Goal: Information Seeking & Learning: Learn about a topic

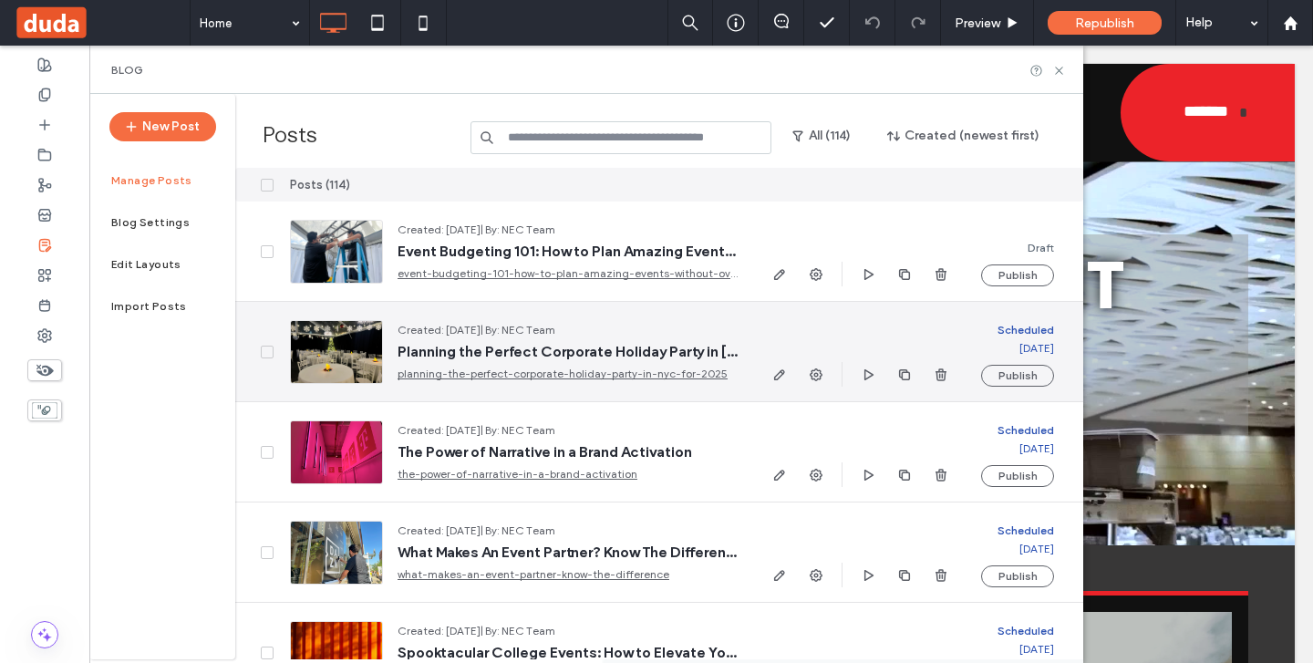
click at [591, 355] on span "Planning the Perfect Corporate Holiday Party in [GEOGRAPHIC_DATA] for 2025" at bounding box center [569, 352] width 342 height 18
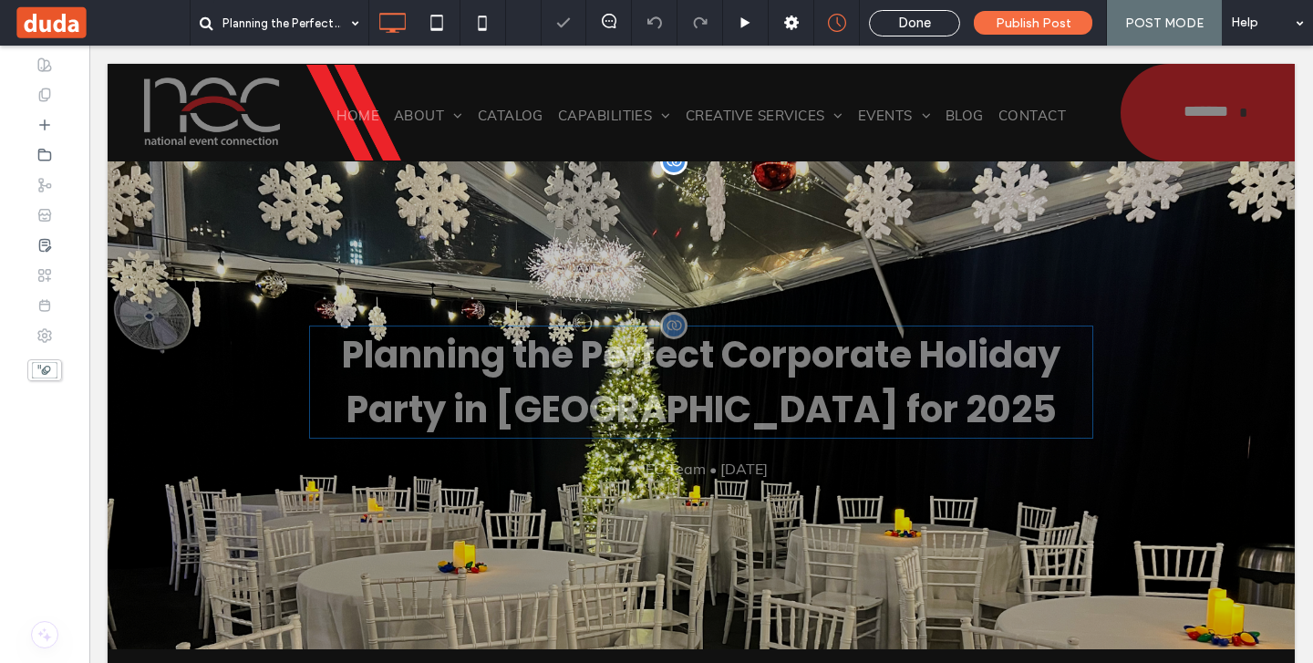
click at [377, 353] on h1 "Planning the Perfect Corporate Holiday Party in [GEOGRAPHIC_DATA] for 2025" at bounding box center [701, 381] width 784 height 113
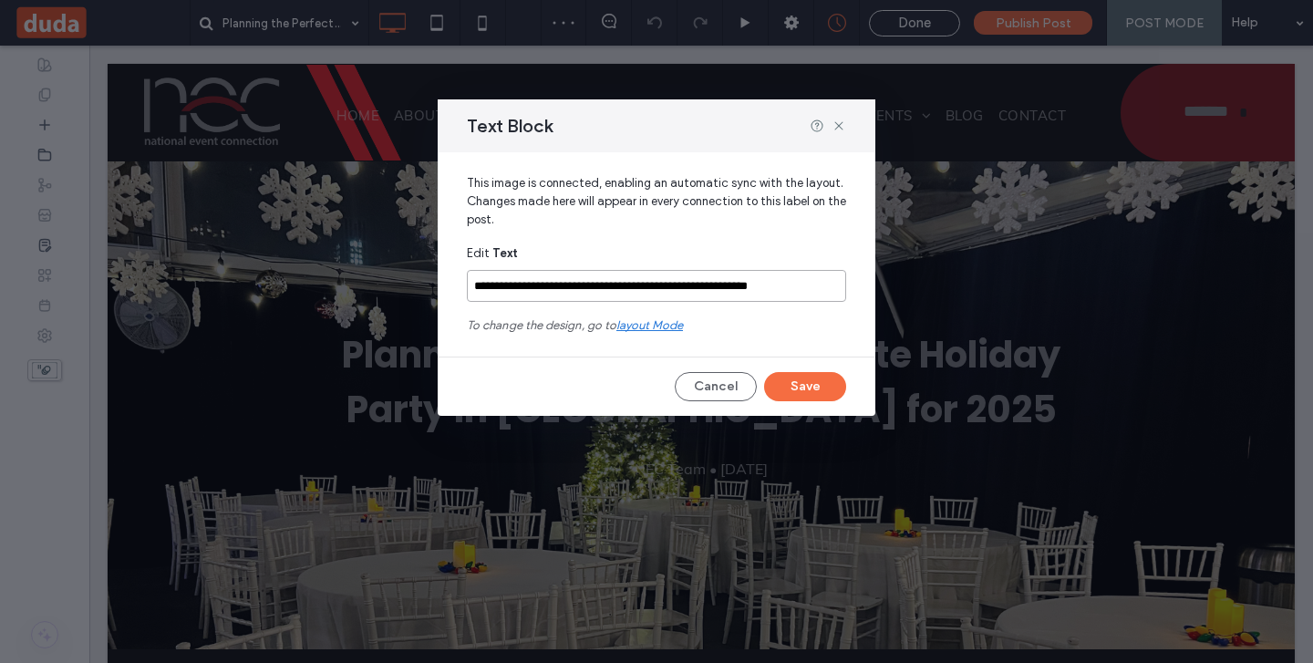
click at [529, 290] on input "**********" at bounding box center [656, 286] width 379 height 32
click at [528, 290] on input "**********" at bounding box center [656, 286] width 379 height 32
